Goal: Transaction & Acquisition: Subscribe to service/newsletter

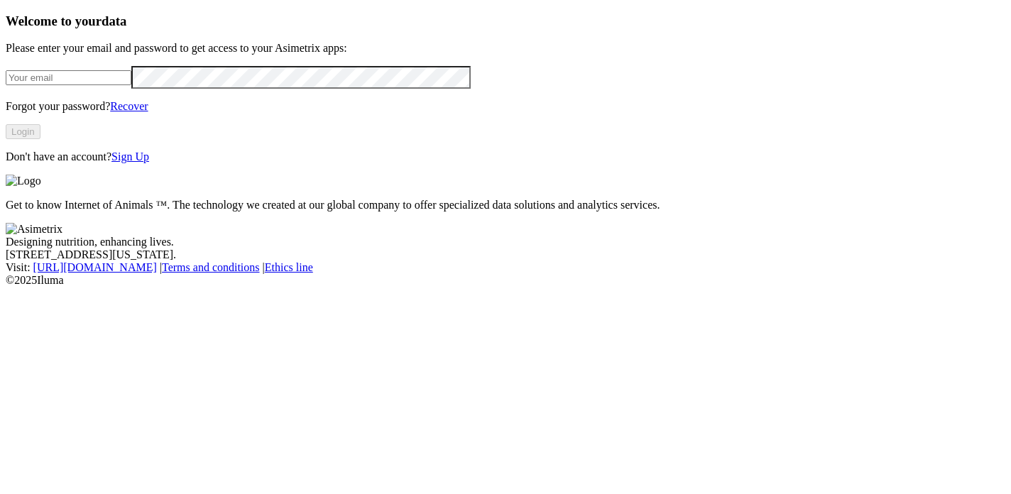
type input "[EMAIL_ADDRESS][DOMAIN_NAME]"
click at [149, 163] on link "Sign Up" at bounding box center [130, 157] width 38 height 12
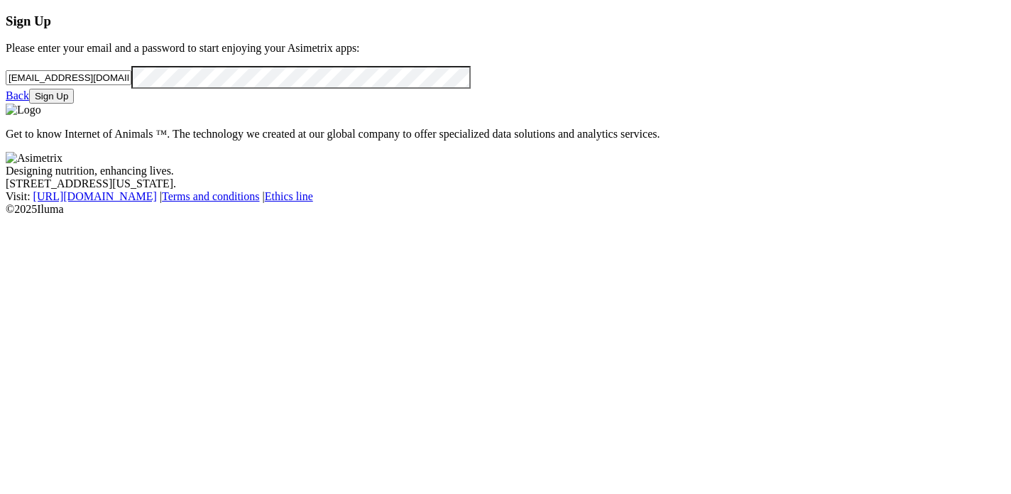
drag, startPoint x: 263, startPoint y: 113, endPoint x: -6, endPoint y: 113, distance: 268.4
click at [0, 113] on html "Sign Up Please enter your email and a password to start enjoying your Asimetrix…" at bounding box center [505, 110] width 1011 height 221
paste input "[PERSON_NAME][EMAIL_ADDRESS][PERSON_NAME][PERSON_NAME][DOMAIN_NAME]"
type input "[PERSON_NAME][EMAIL_ADDRESS][PERSON_NAME][PERSON_NAME][DOMAIN_NAME]"
click at [14, 104] on div "Sign Up Please enter your email and a password to start enjoying your Asimetrix…" at bounding box center [506, 58] width 1000 height 91
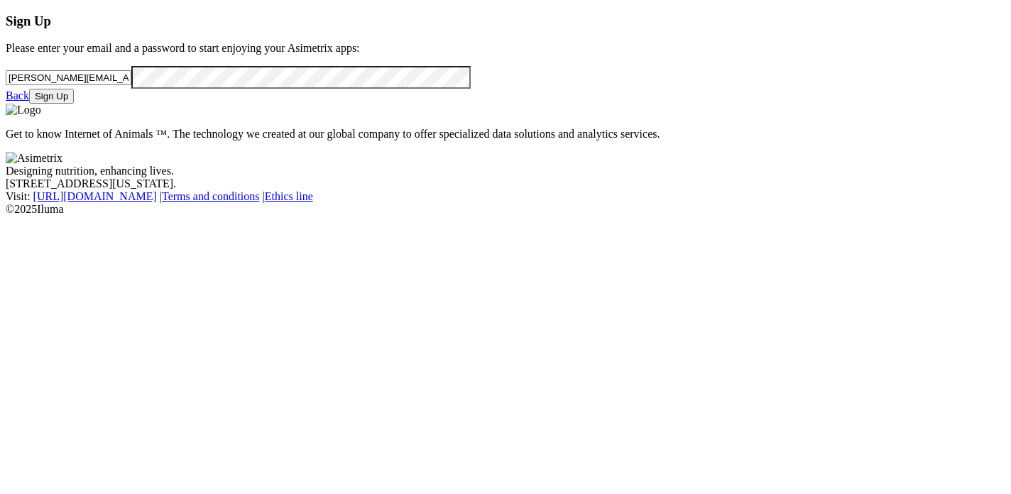
click at [378, 104] on div "Sign Up Please enter your email and a password to start enjoying your Asimetrix…" at bounding box center [506, 58] width 1000 height 91
click at [74, 104] on button "Sign Up" at bounding box center [51, 96] width 45 height 15
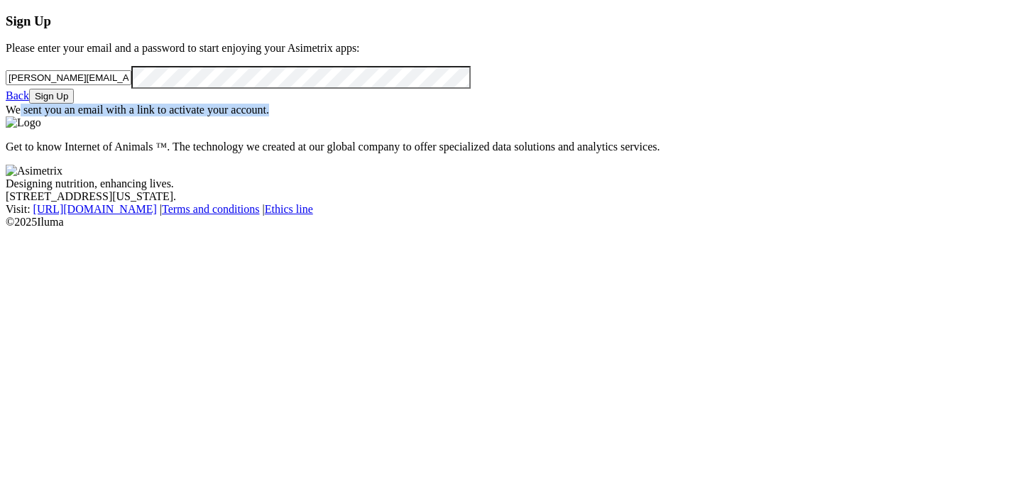
drag, startPoint x: 75, startPoint y: 216, endPoint x: 420, endPoint y: 209, distance: 344.4
click at [420, 209] on div "Sign Up Please enter your email and a password to start enjoying your Asimetrix…" at bounding box center [506, 121] width 1000 height 216
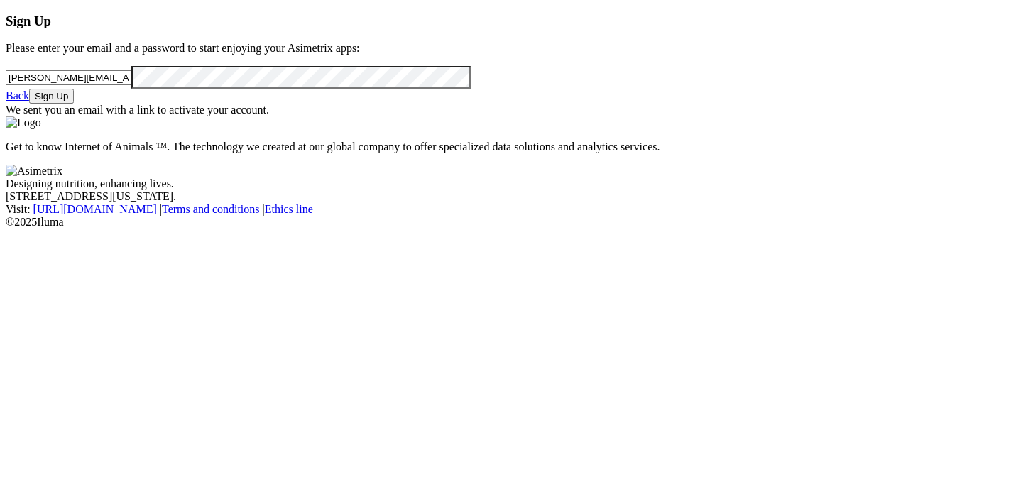
click at [131, 117] on div "Sign Up Please enter your email and a password to start enjoying your Asimetrix…" at bounding box center [506, 65] width 1000 height 104
click at [29, 102] on link "Back" at bounding box center [17, 95] width 23 height 12
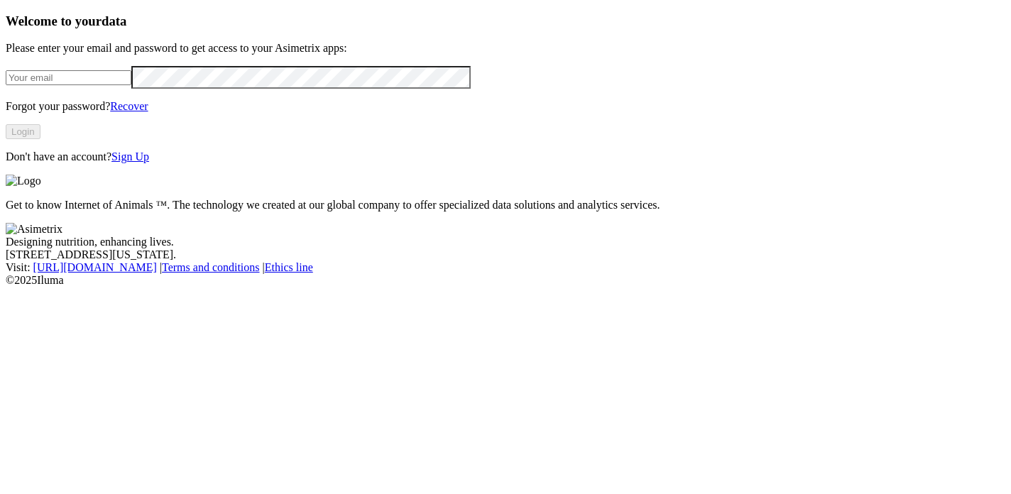
type input "[EMAIL_ADDRESS][DOMAIN_NAME]"
drag, startPoint x: 252, startPoint y: 112, endPoint x: -6, endPoint y: 114, distance: 257.7
click at [0, 114] on html "Welcome to your data Please enter your email and password to get access to your…" at bounding box center [505, 146] width 1011 height 292
paste input "[PERSON_NAME][EMAIL_ADDRESS][DOMAIN_NAME]"
type input "[PERSON_NAME][EMAIL_ADDRESS][DOMAIN_NAME]"
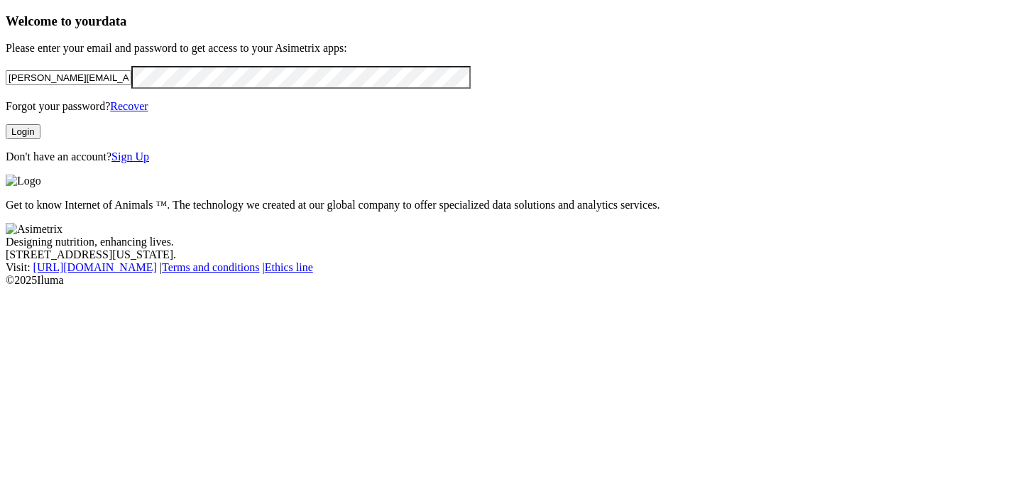
click at [66, 164] on div "Welcome to your data Please enter your email and password to get access to your…" at bounding box center [506, 88] width 1000 height 151
click at [40, 139] on button "Login" at bounding box center [23, 131] width 35 height 15
